Goal: Use online tool/utility: Utilize a website feature to perform a specific function

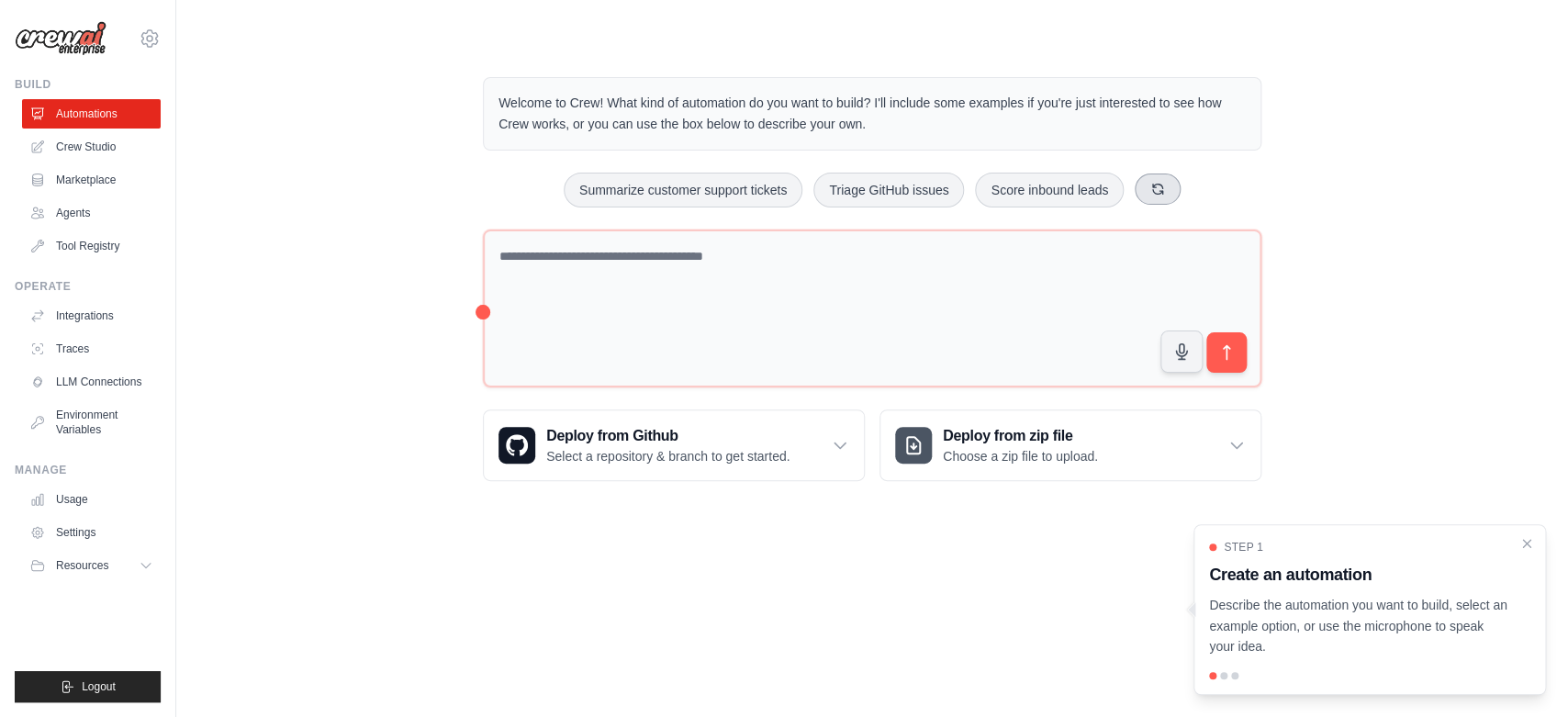
click at [1158, 186] on button at bounding box center [1158, 189] width 46 height 32
click at [859, 192] on button "Automate social media posting" at bounding box center [839, 189] width 206 height 35
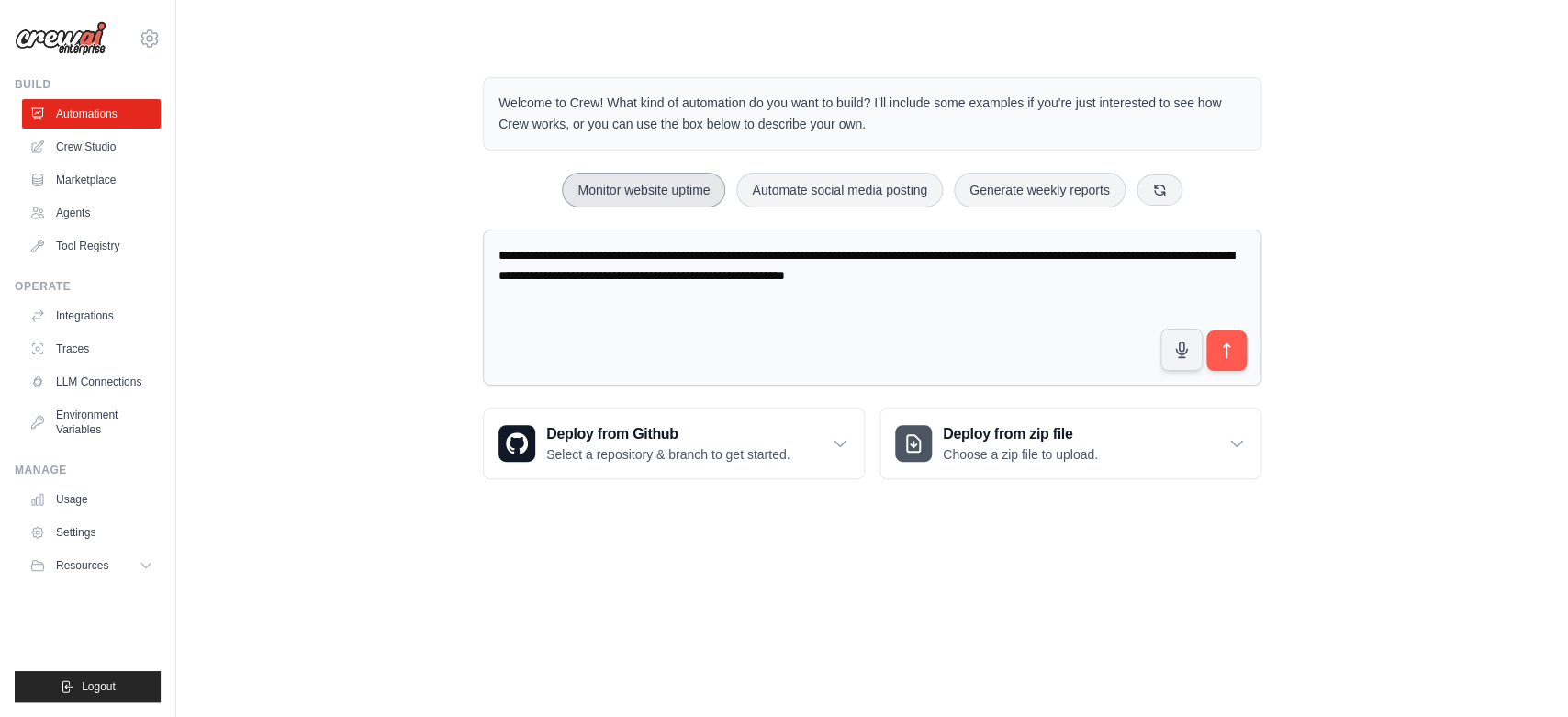
click at [634, 195] on button "Monitor website uptime" at bounding box center [644, 189] width 164 height 35
type textarea "**********"
click at [1180, 196] on button at bounding box center [1160, 189] width 46 height 32
click at [1194, 195] on icon at bounding box center [1189, 188] width 15 height 15
click at [1184, 195] on icon at bounding box center [1176, 188] width 15 height 15
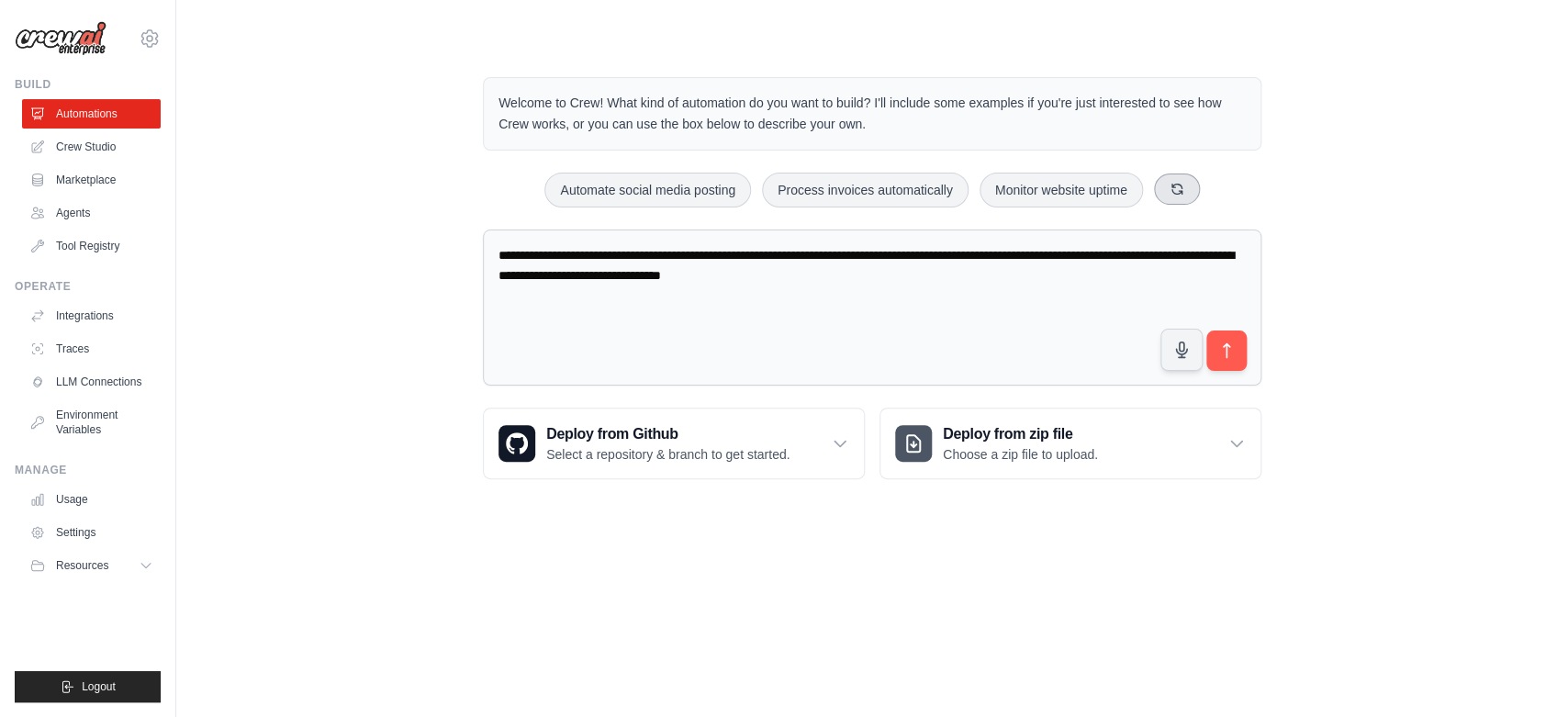
click at [1184, 195] on icon at bounding box center [1176, 188] width 15 height 15
click at [1191, 195] on button at bounding box center [1168, 189] width 46 height 32
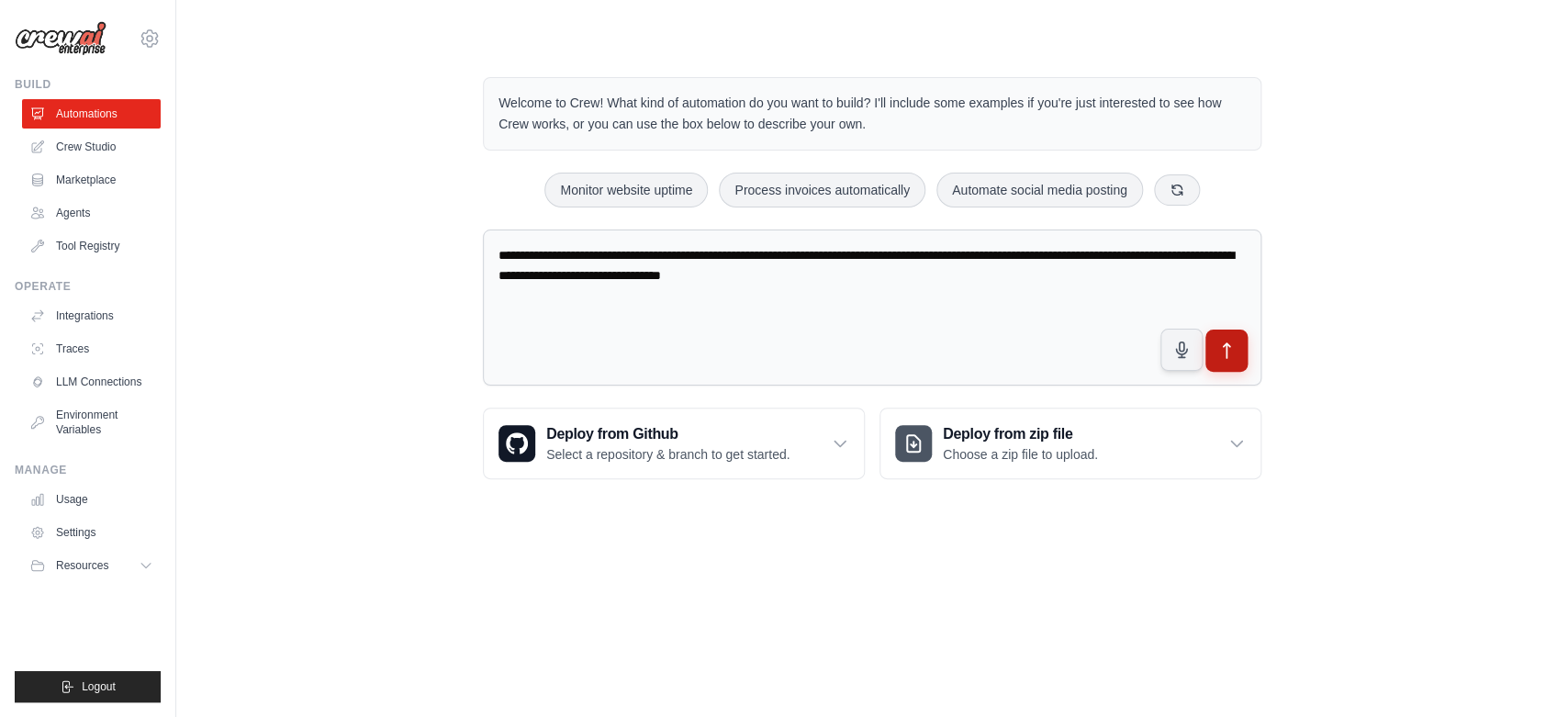
click at [1226, 347] on icon "submit" at bounding box center [1228, 351] width 20 height 20
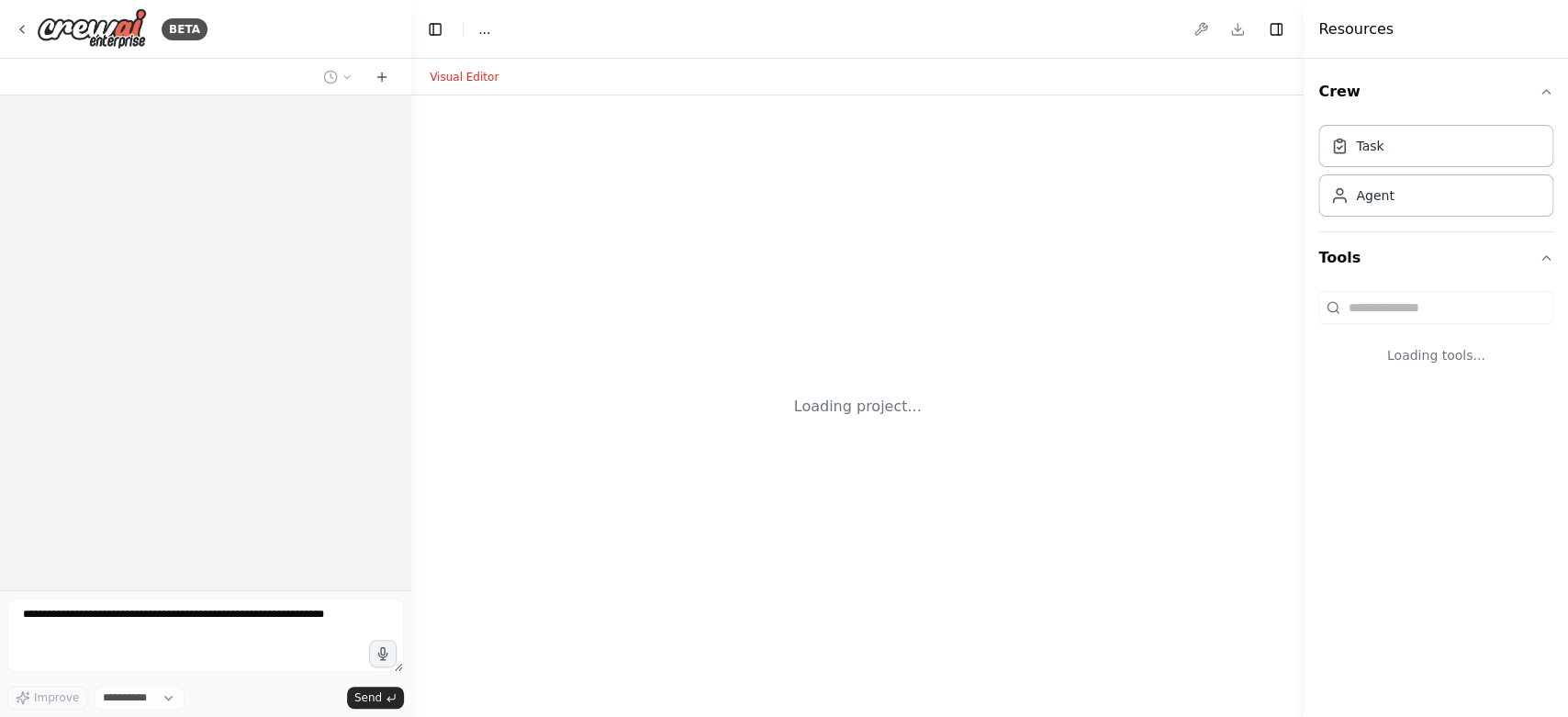
select select "****"
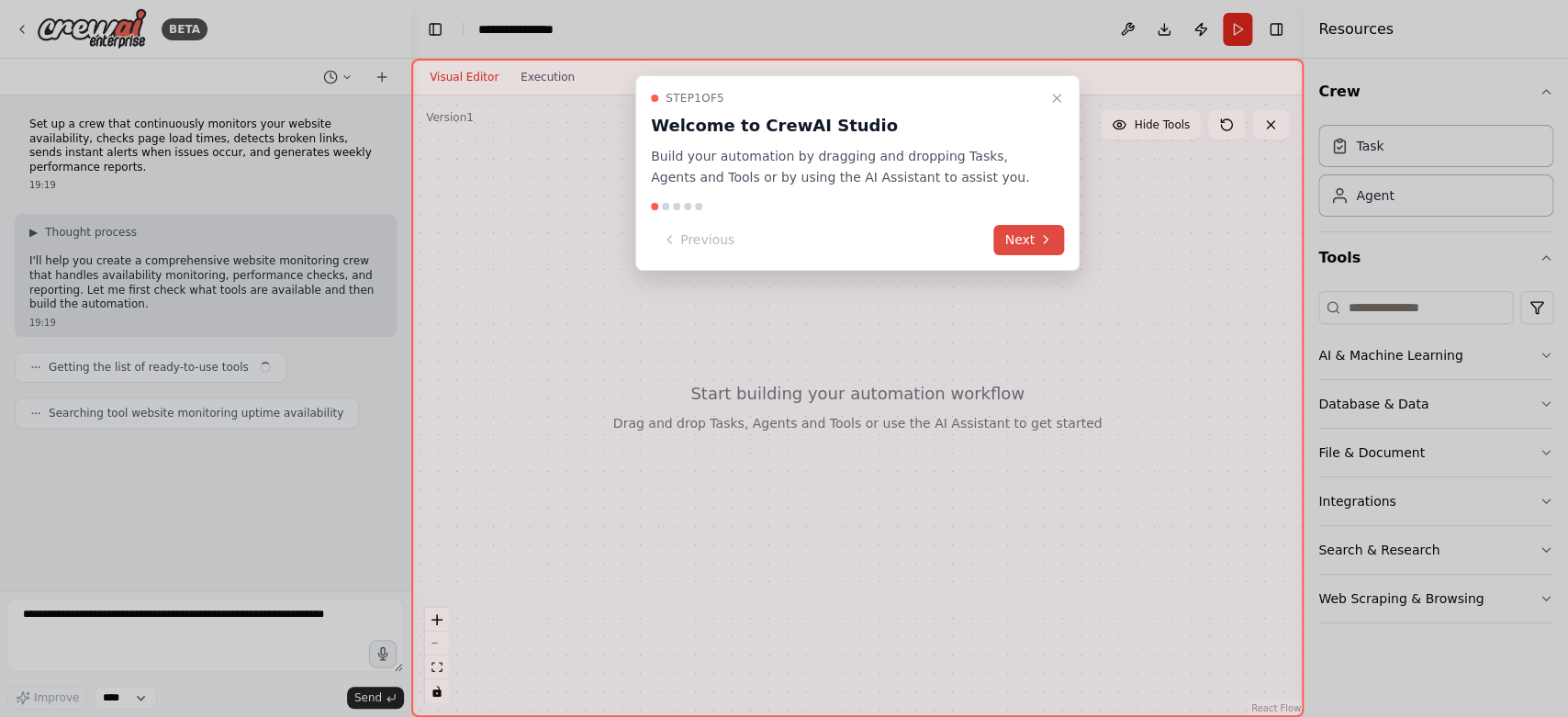
click at [1030, 235] on button "Next" at bounding box center [1029, 240] width 71 height 31
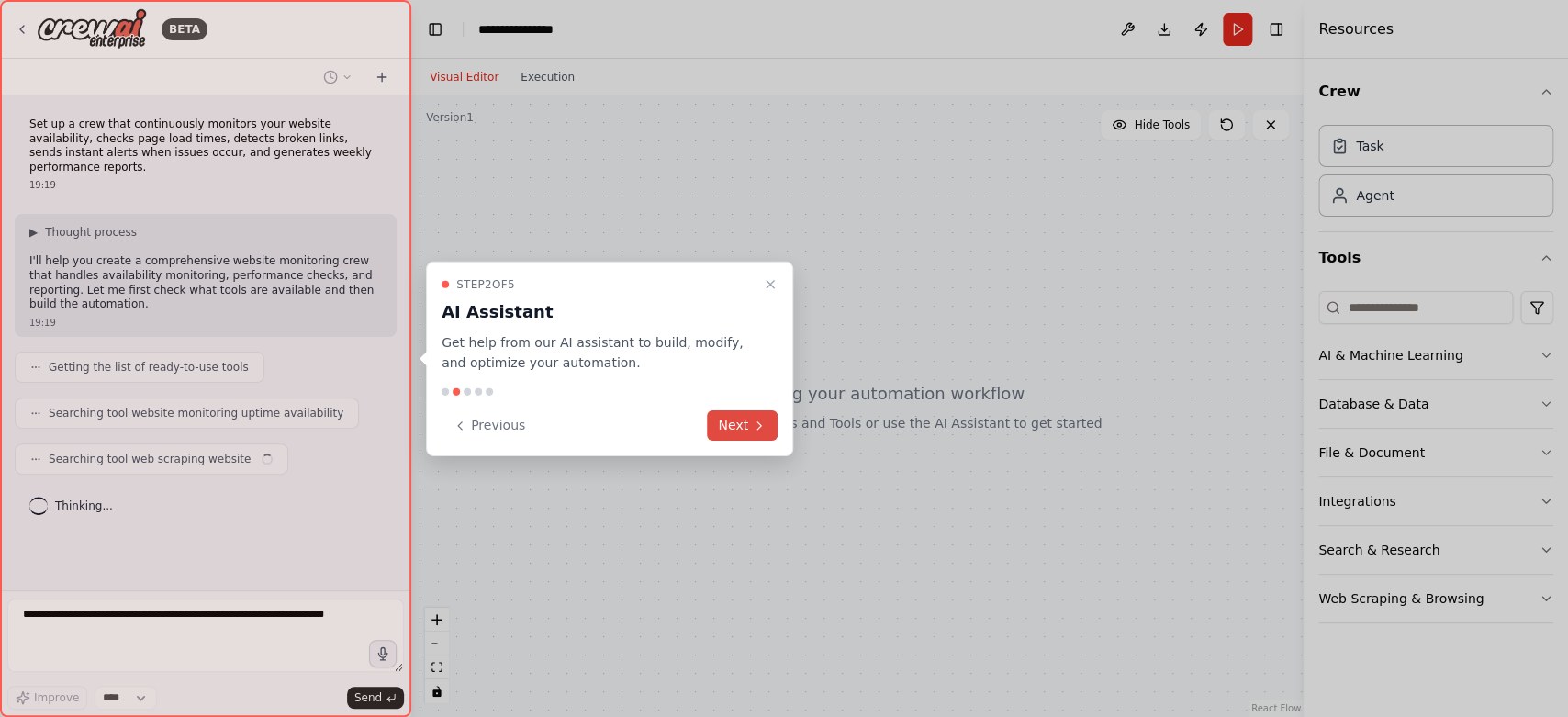
click at [757, 419] on icon at bounding box center [759, 425] width 15 height 15
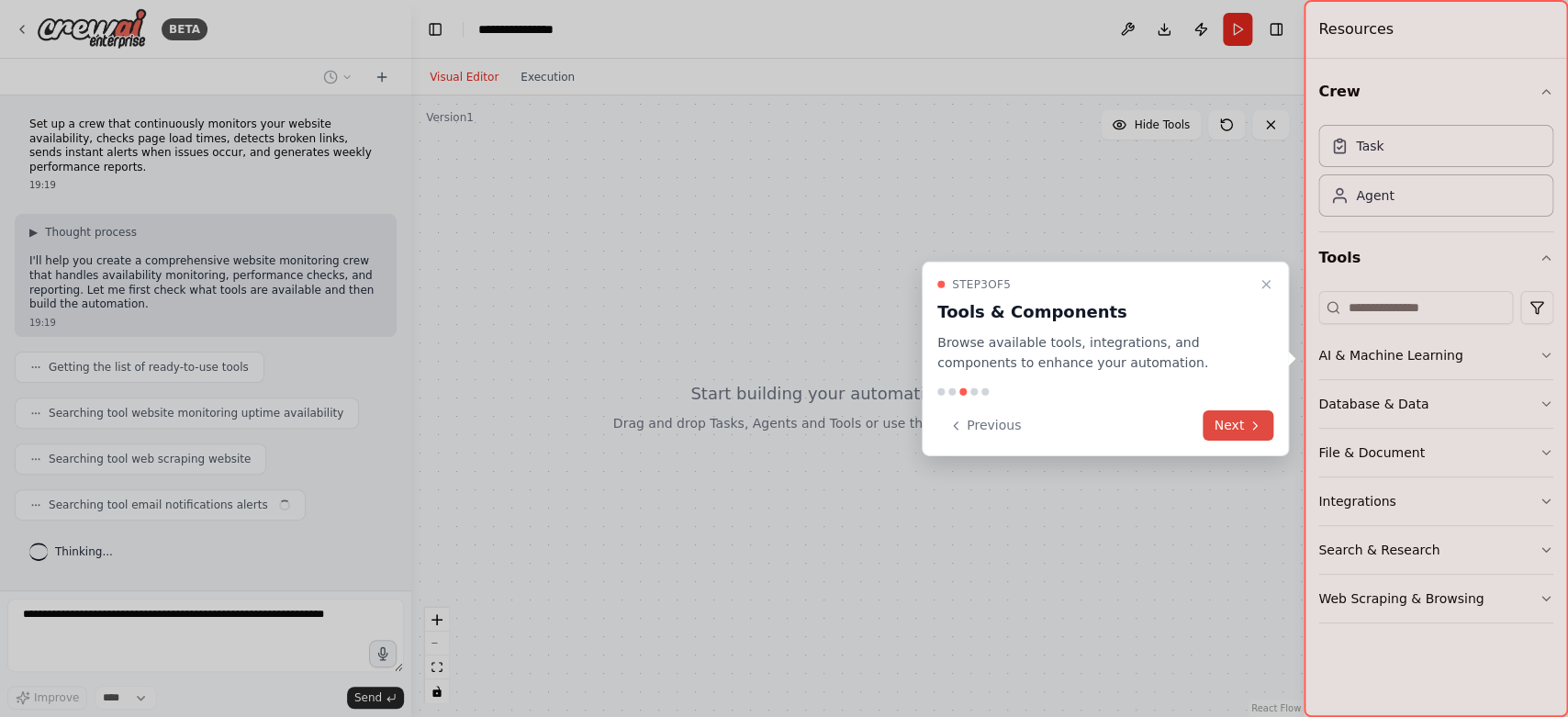
click at [1241, 416] on button "Next" at bounding box center [1239, 425] width 71 height 31
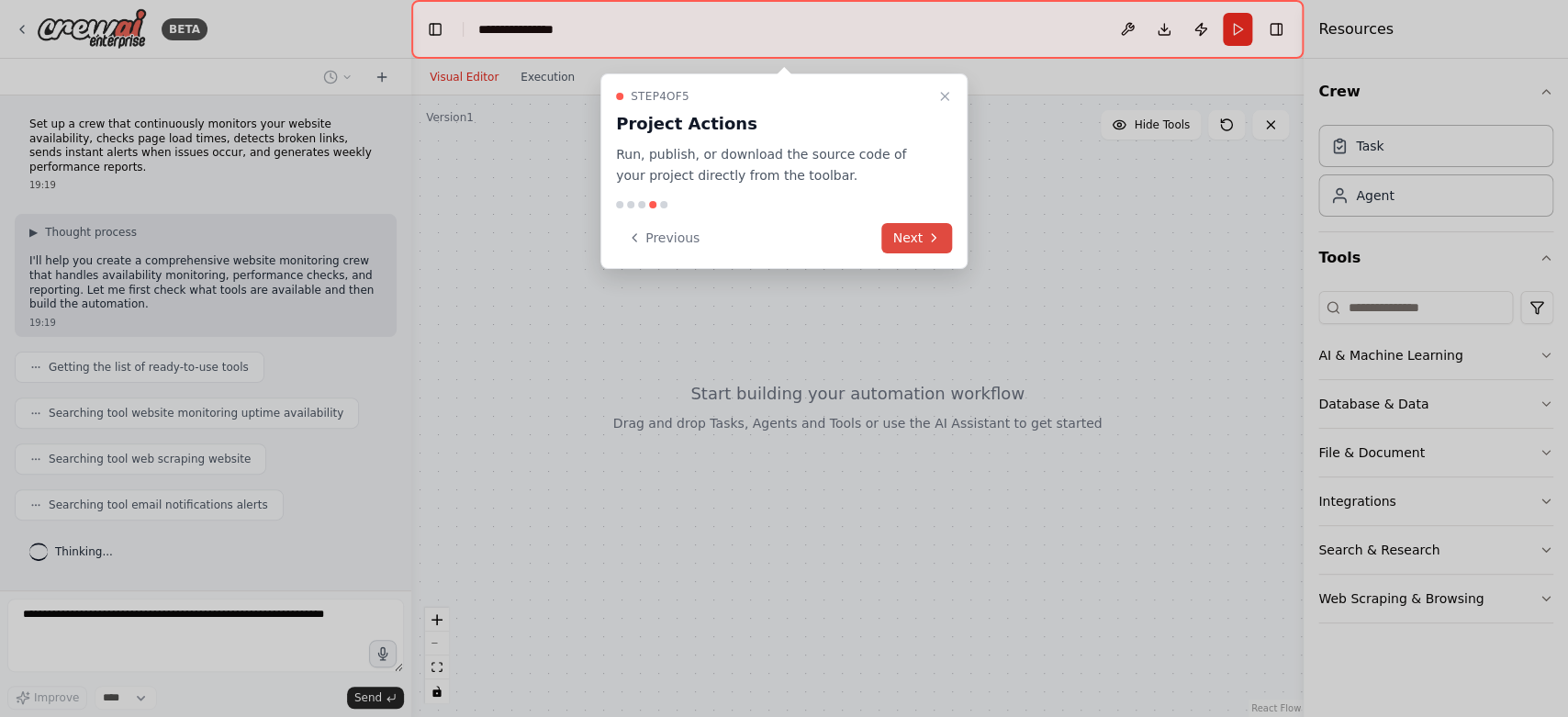
click at [912, 242] on button "Next" at bounding box center [917, 238] width 71 height 31
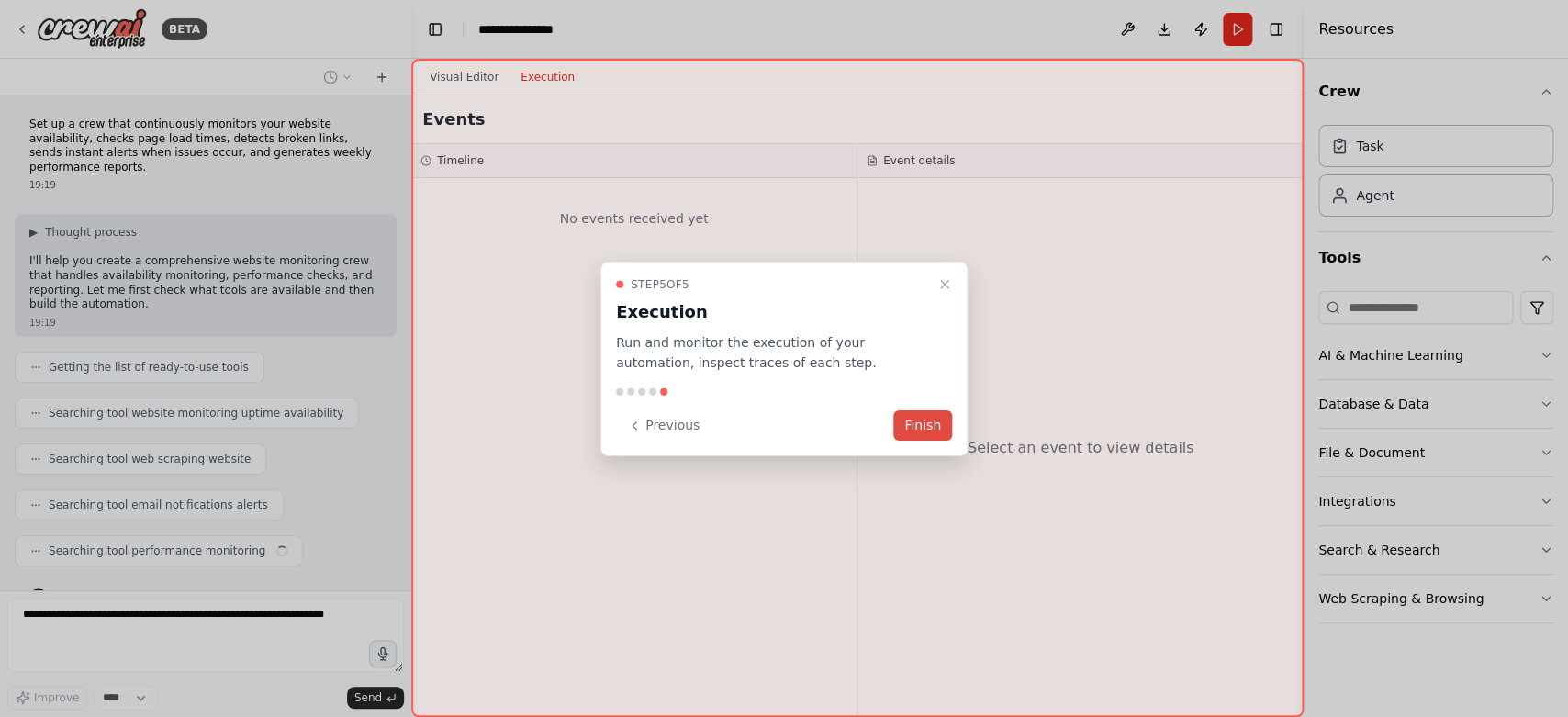
scroll to position [28, 0]
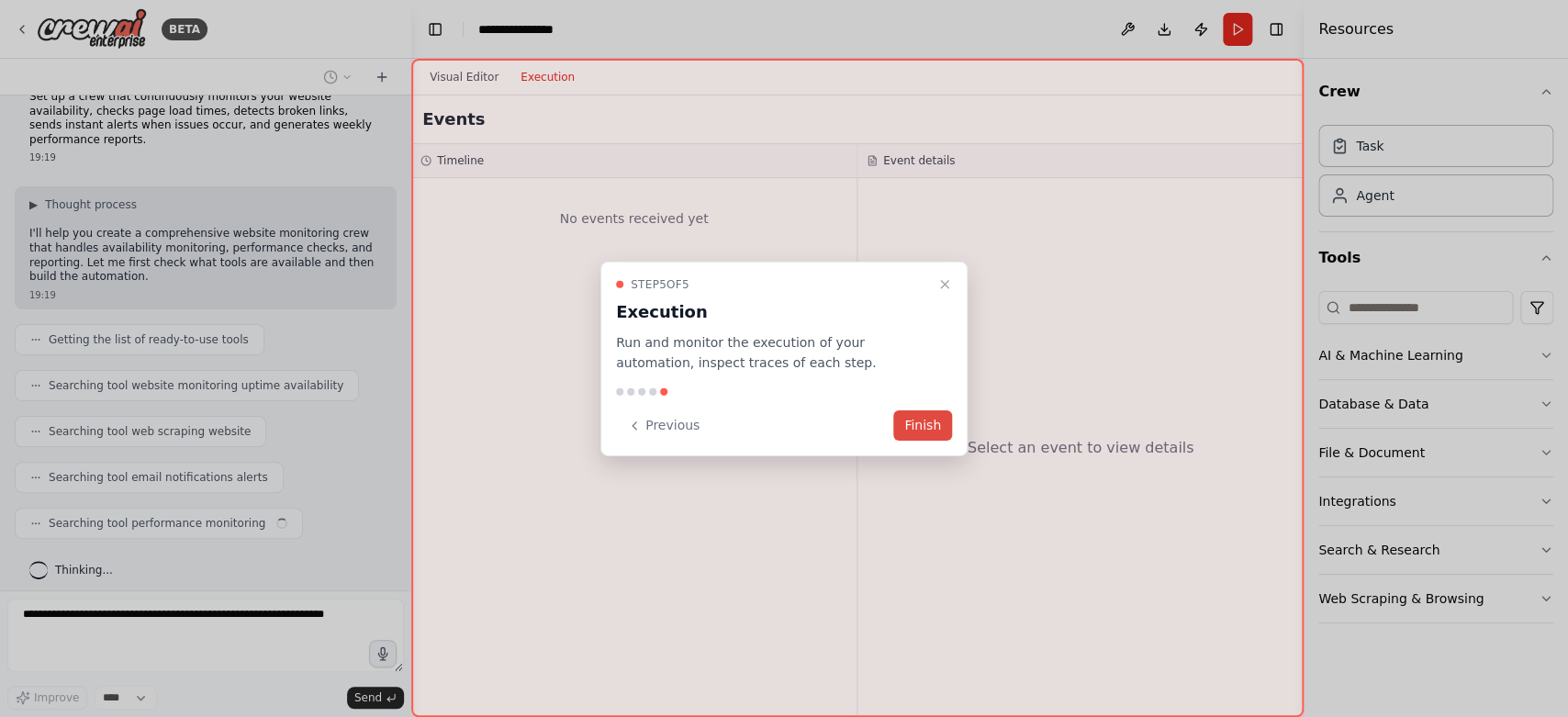
click at [912, 428] on button "Finish" at bounding box center [923, 425] width 59 height 31
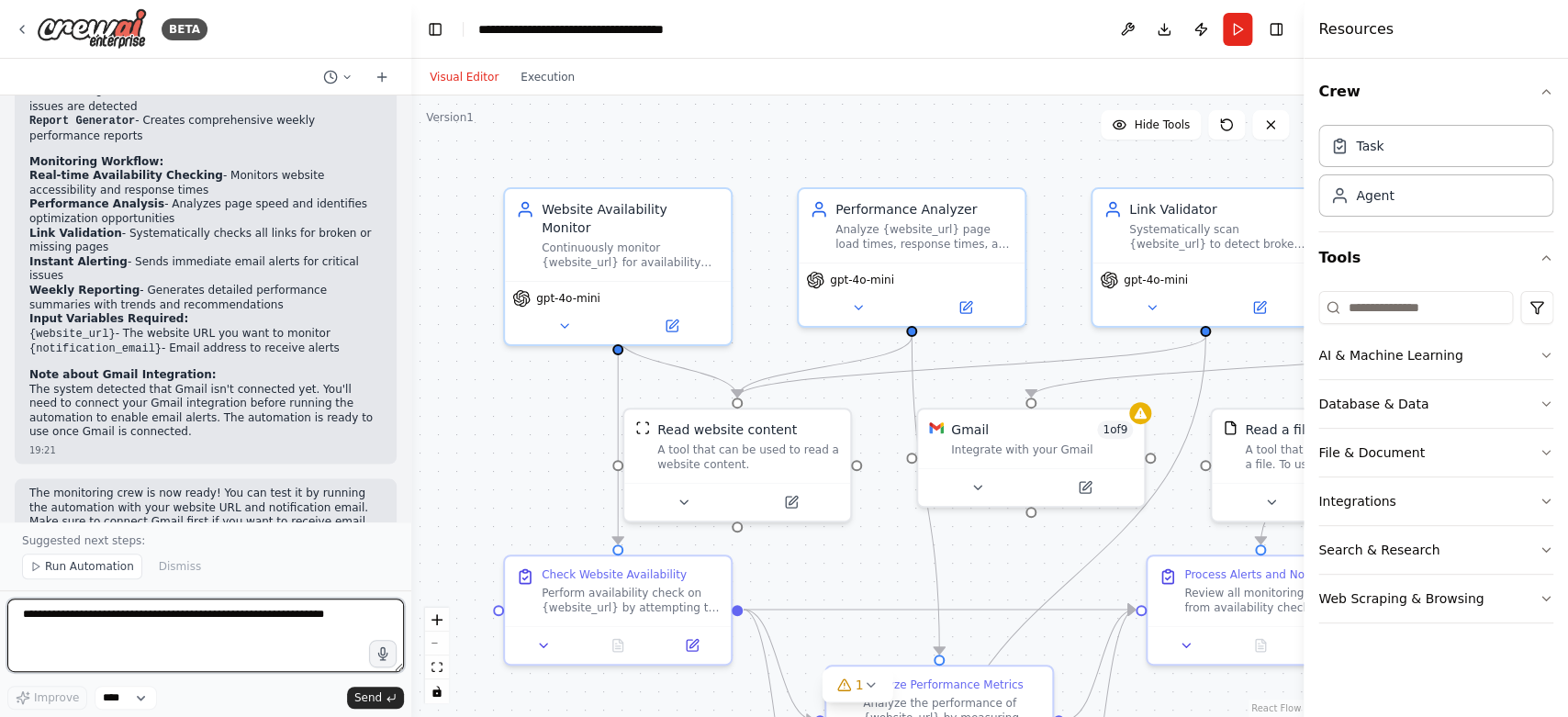
scroll to position [1579, 0]
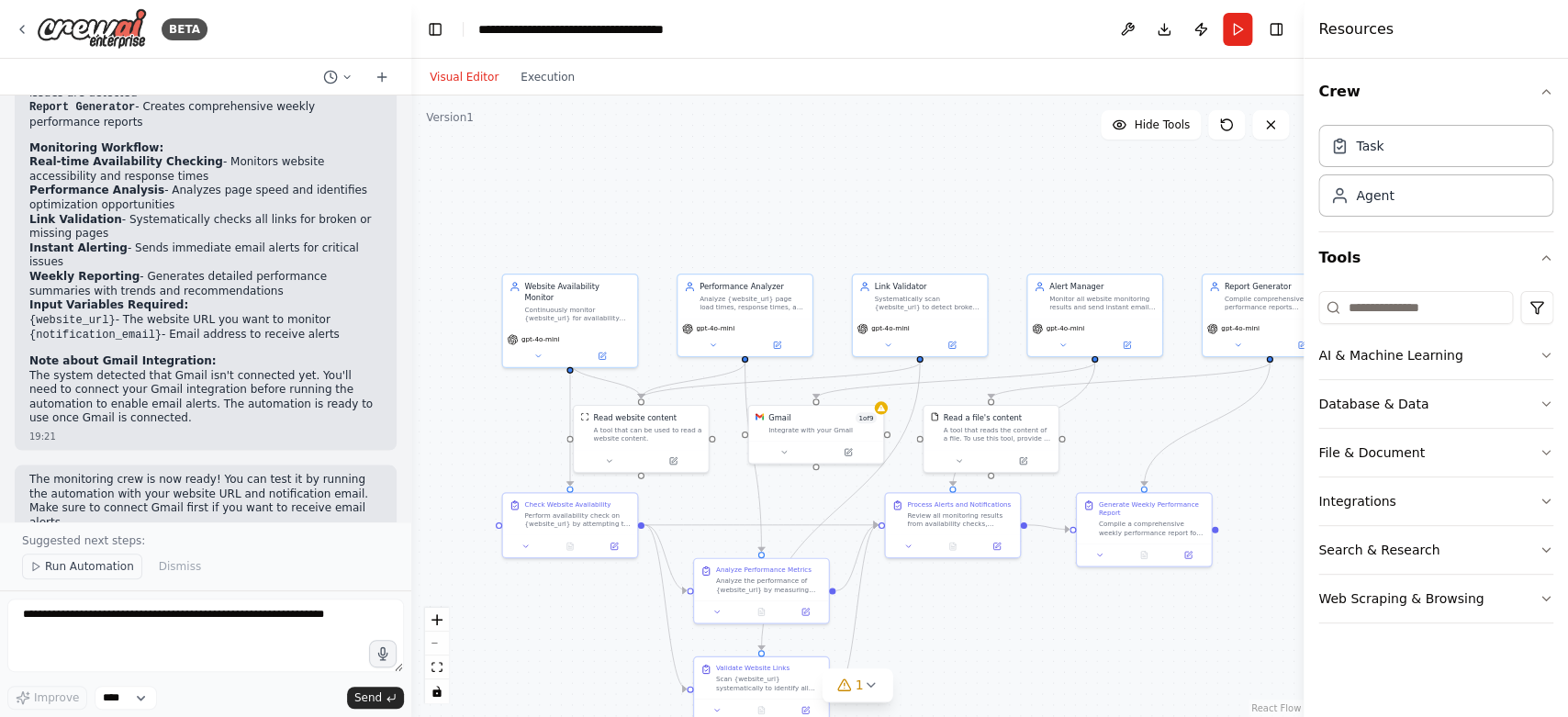
click at [90, 574] on span "Run Automation" at bounding box center [90, 566] width 89 height 15
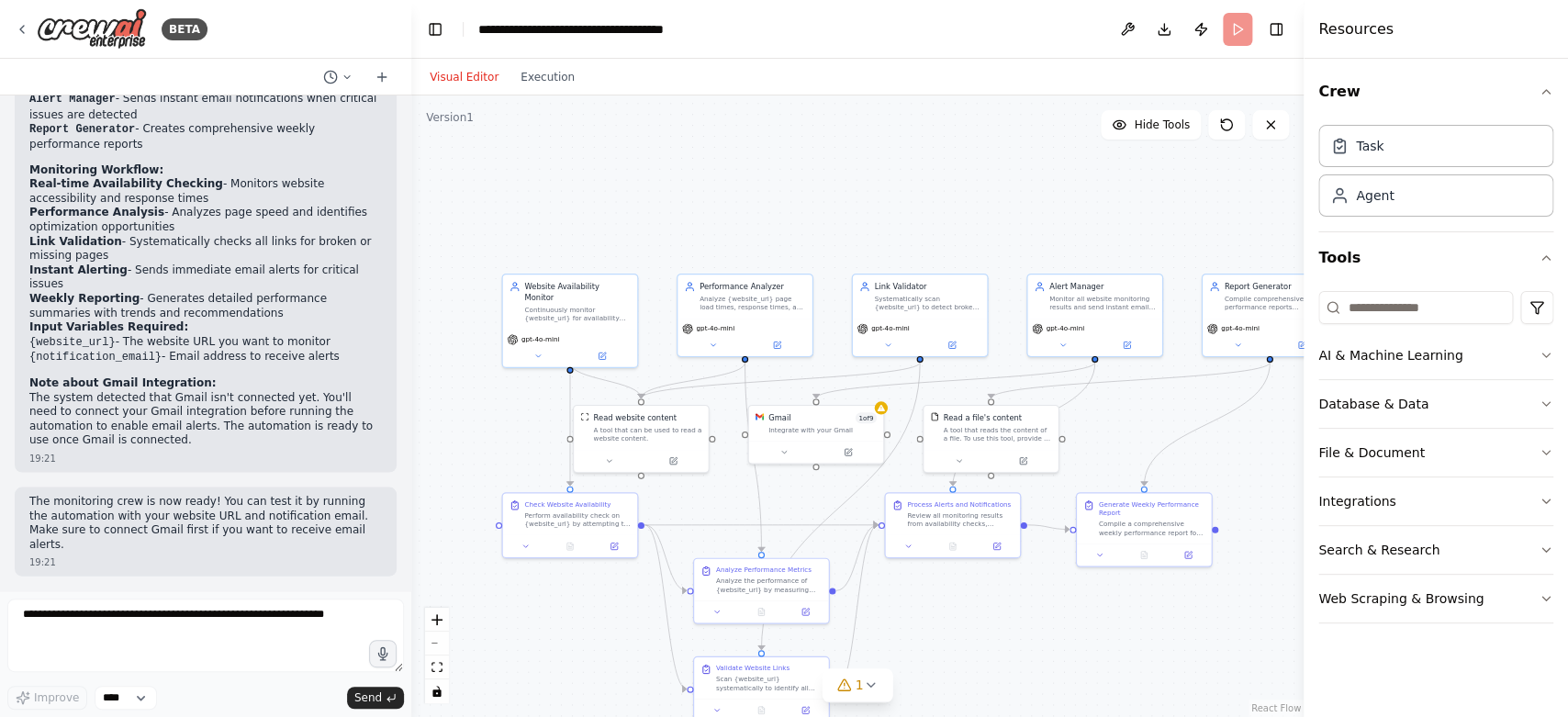
scroll to position [1511, 0]
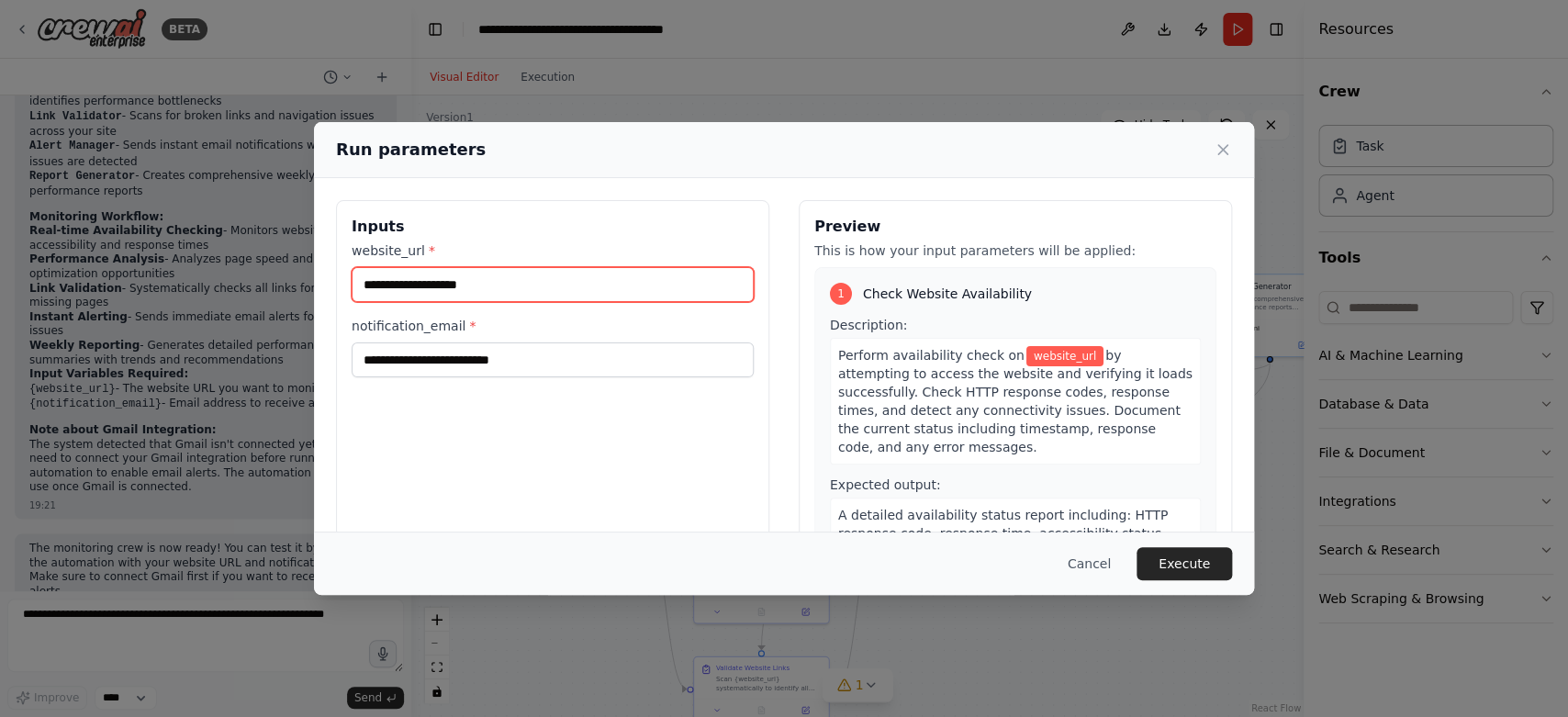
click at [487, 293] on input "website_url *" at bounding box center [553, 284] width 402 height 35
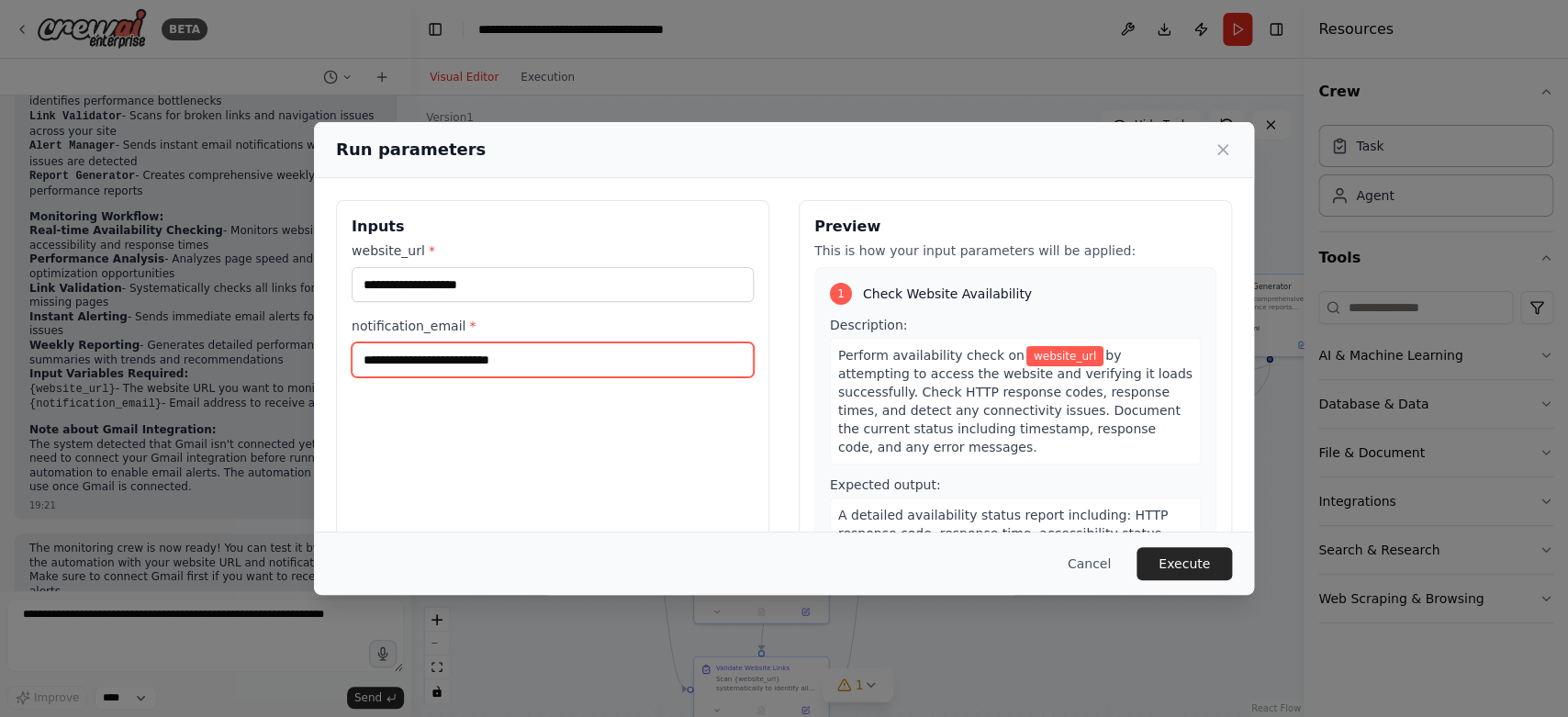
click at [499, 363] on input "notification_email *" at bounding box center [553, 359] width 402 height 35
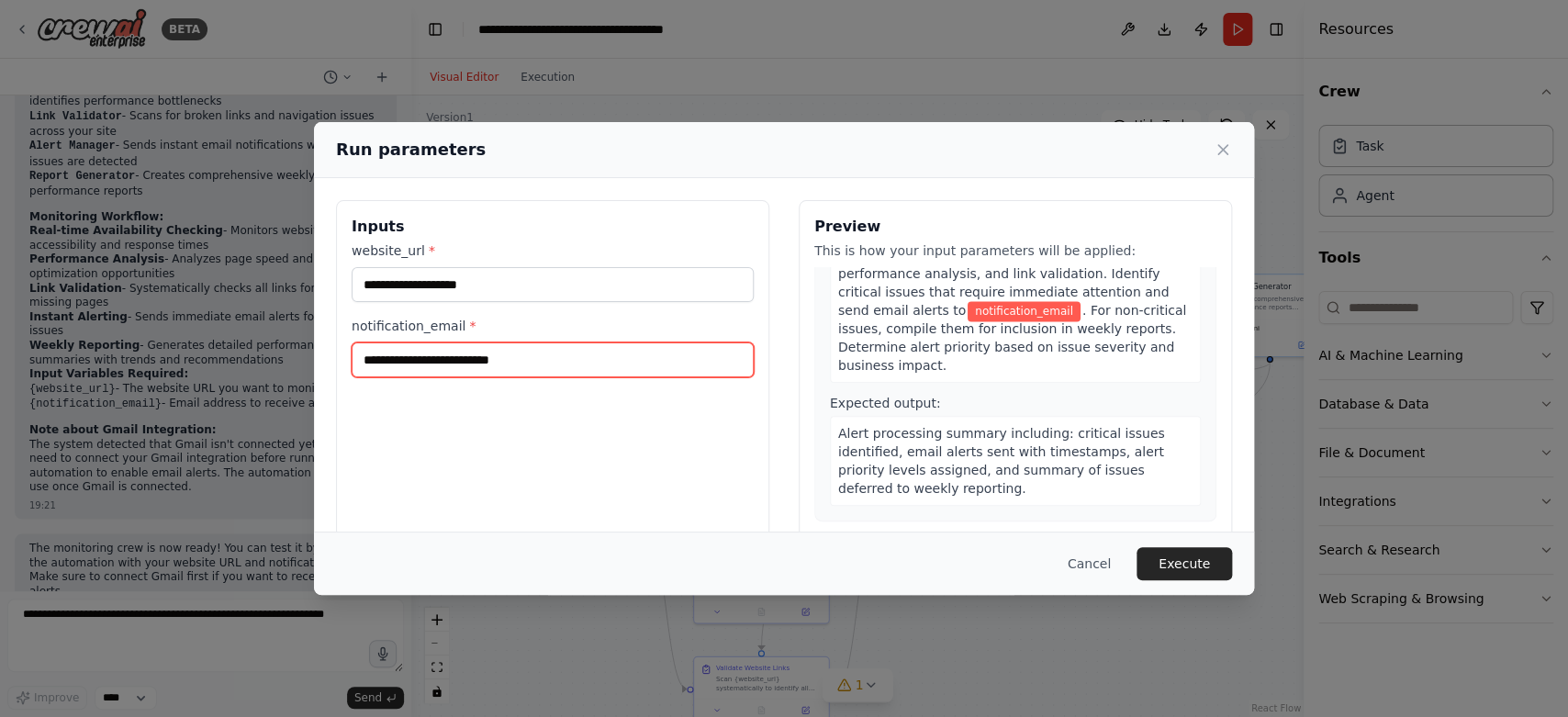
scroll to position [1338, 0]
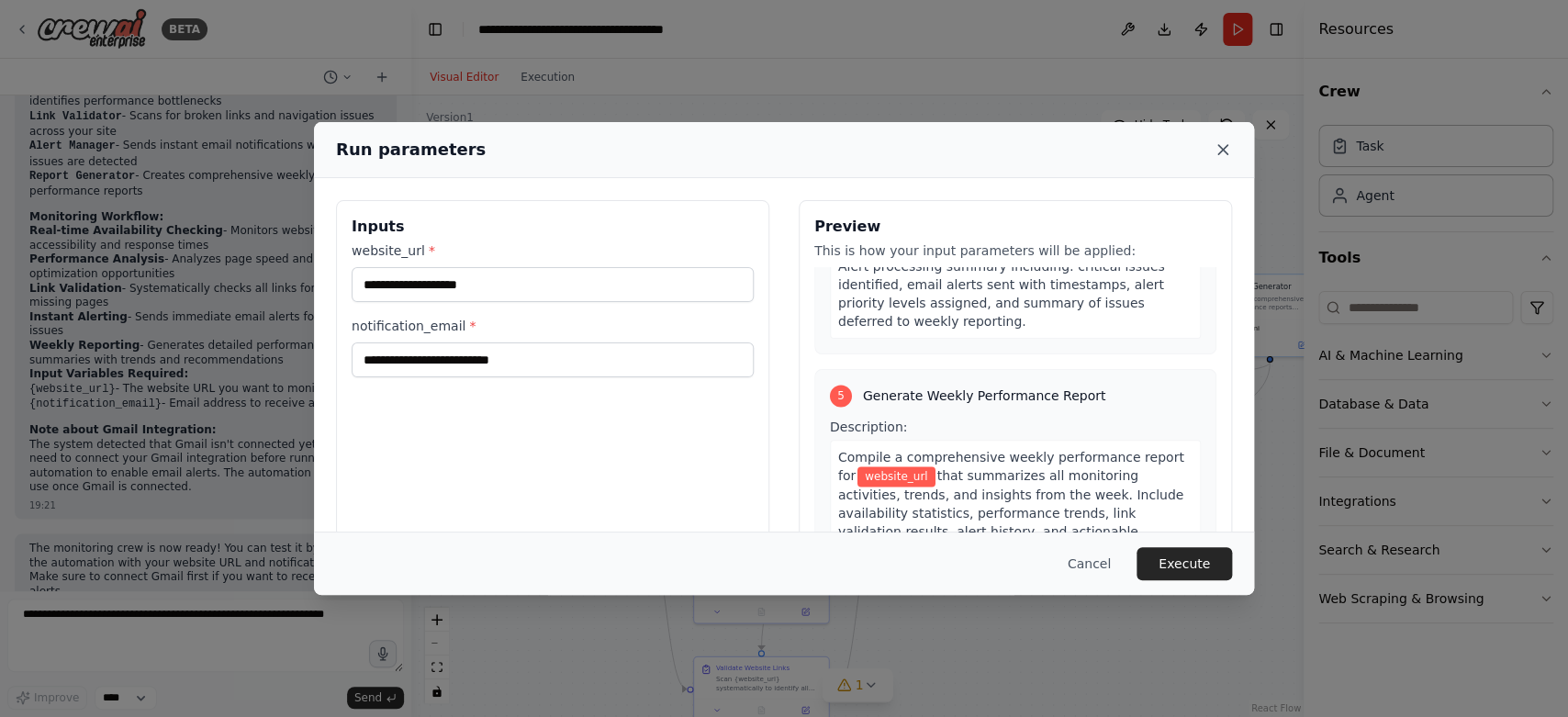
click at [1218, 141] on icon at bounding box center [1223, 149] width 19 height 19
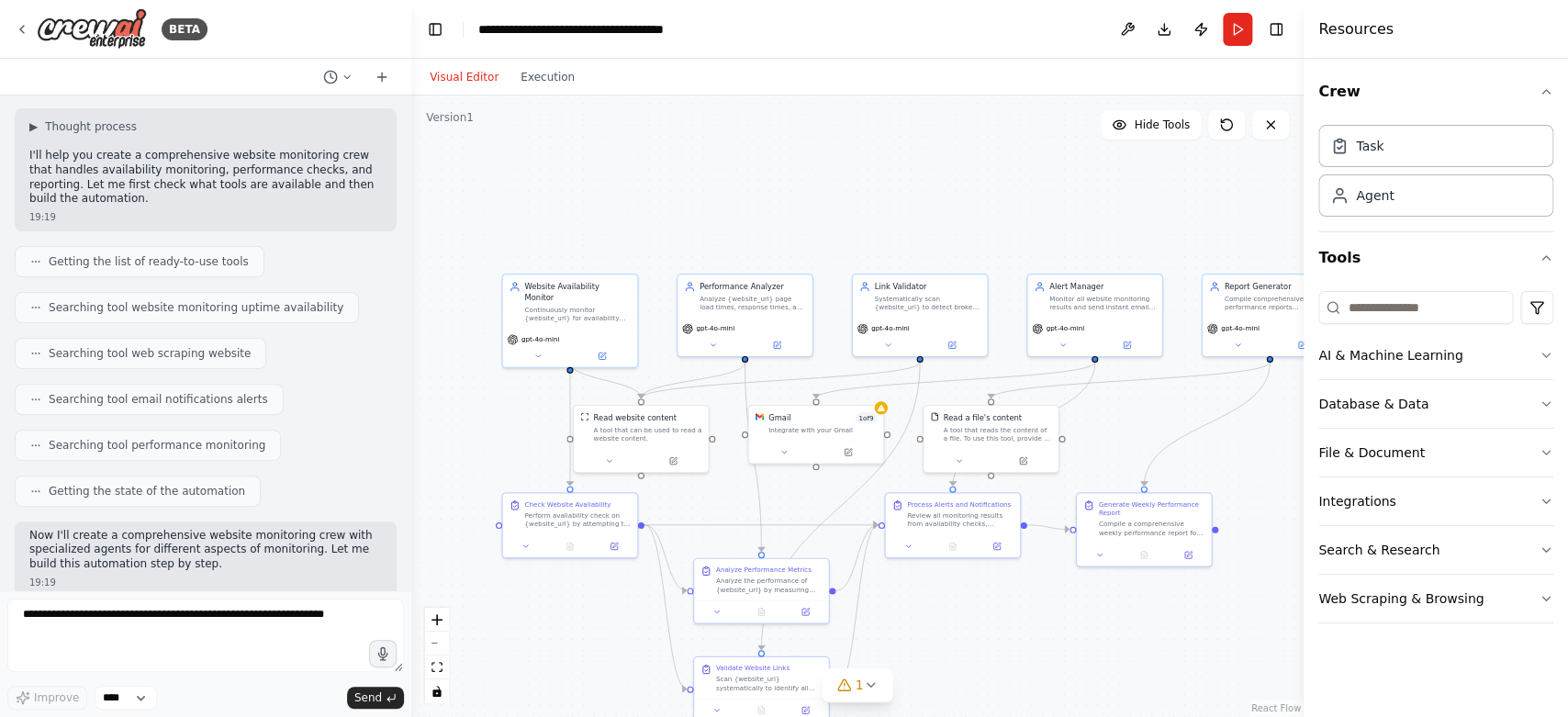
scroll to position [0, 0]
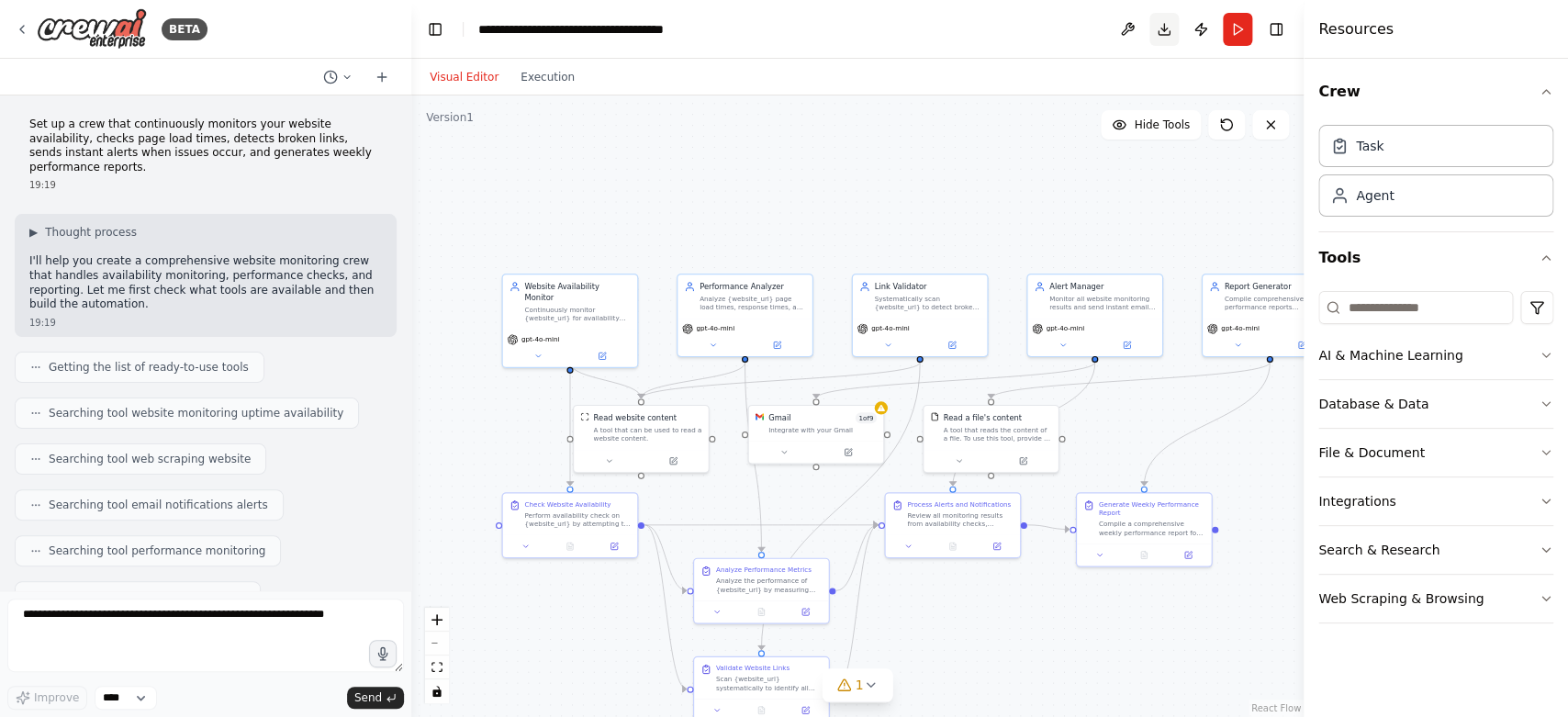
click at [1160, 29] on button "Download" at bounding box center [1165, 30] width 30 height 34
click at [23, 28] on icon at bounding box center [22, 29] width 15 height 15
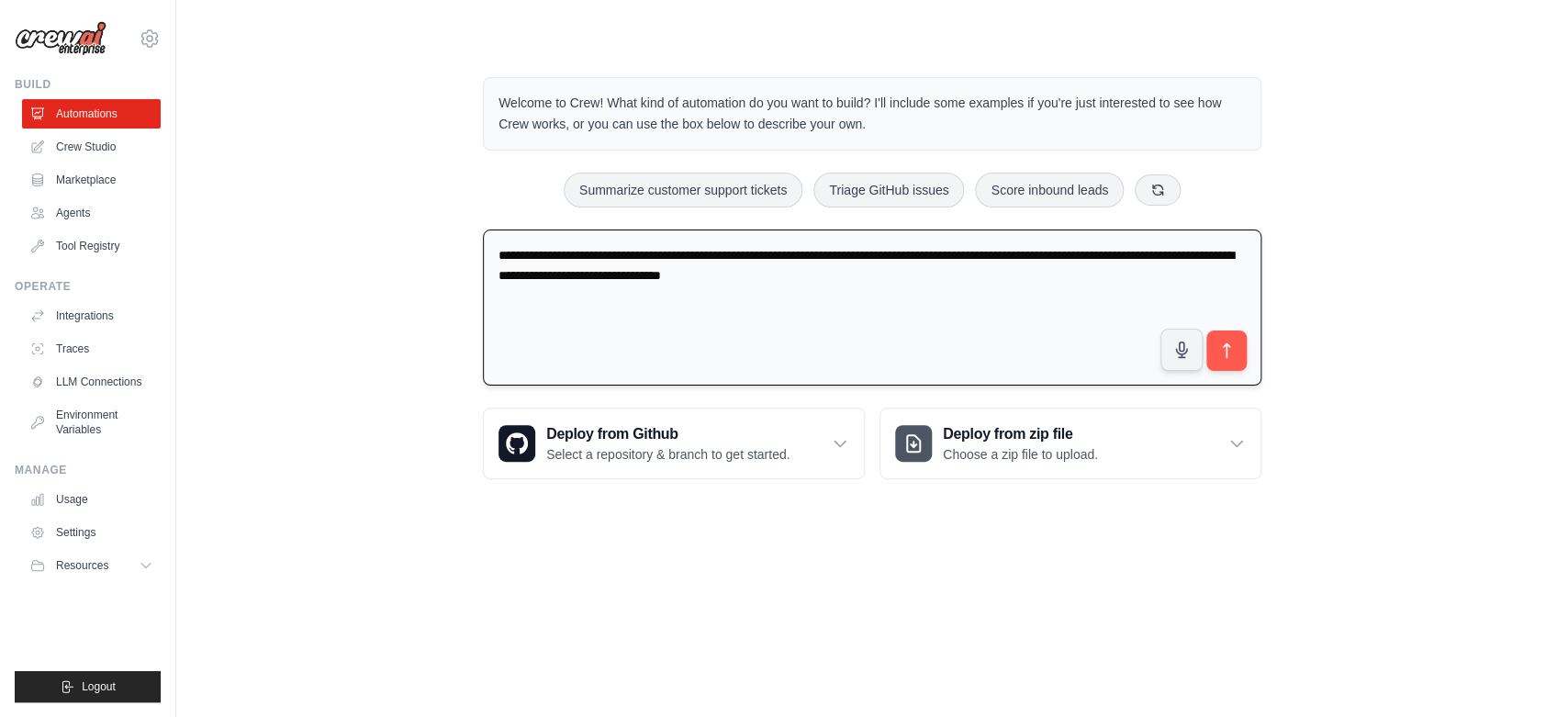
drag, startPoint x: 996, startPoint y: 283, endPoint x: 466, endPoint y: 248, distance: 531.2
click at [483, 248] on textarea "**********" at bounding box center [873, 308] width 779 height 157
